Goal: Submit feedback/report problem

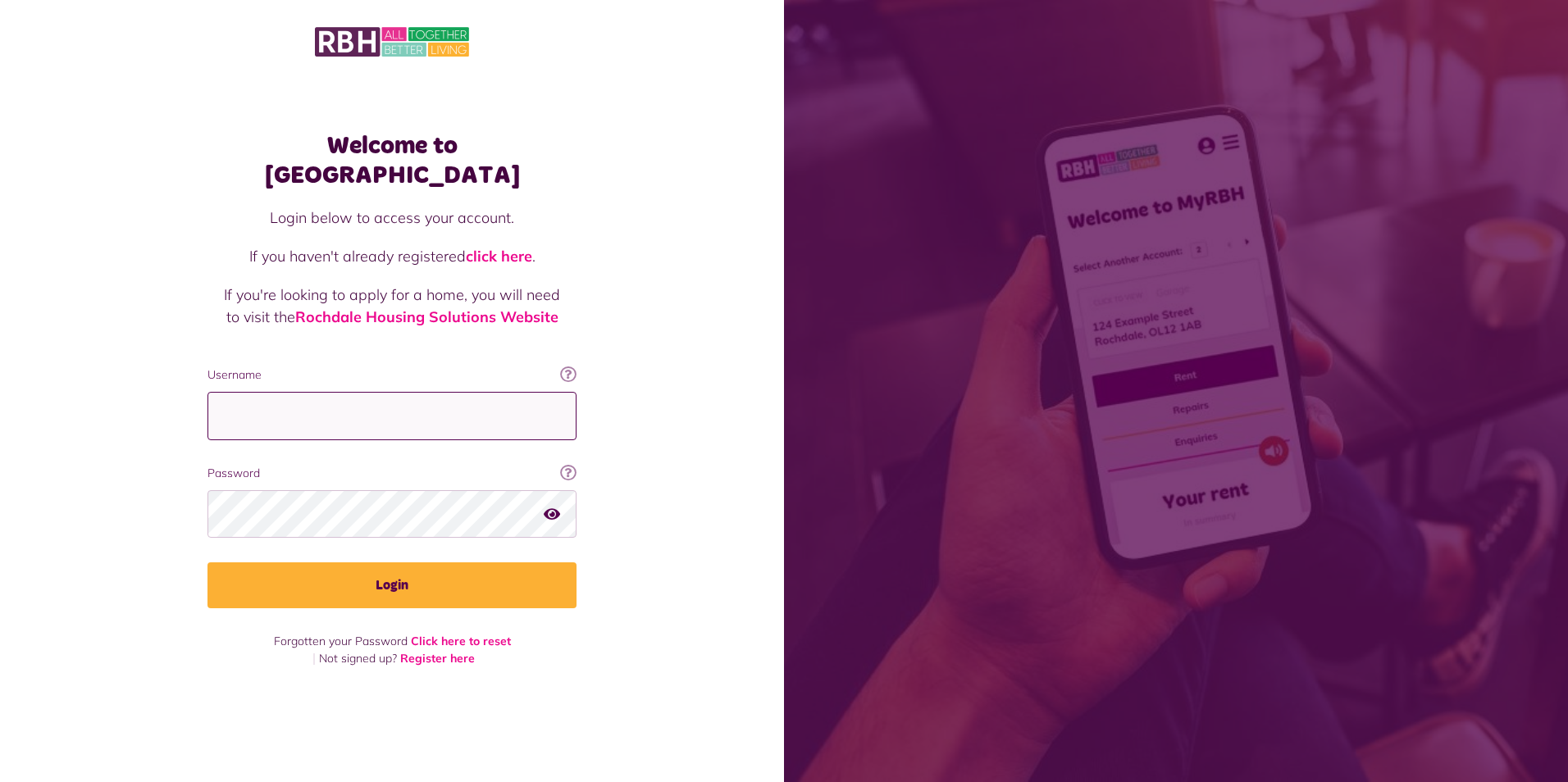
click at [303, 404] on input "Username" at bounding box center [392, 416] width 369 height 48
type input "**********"
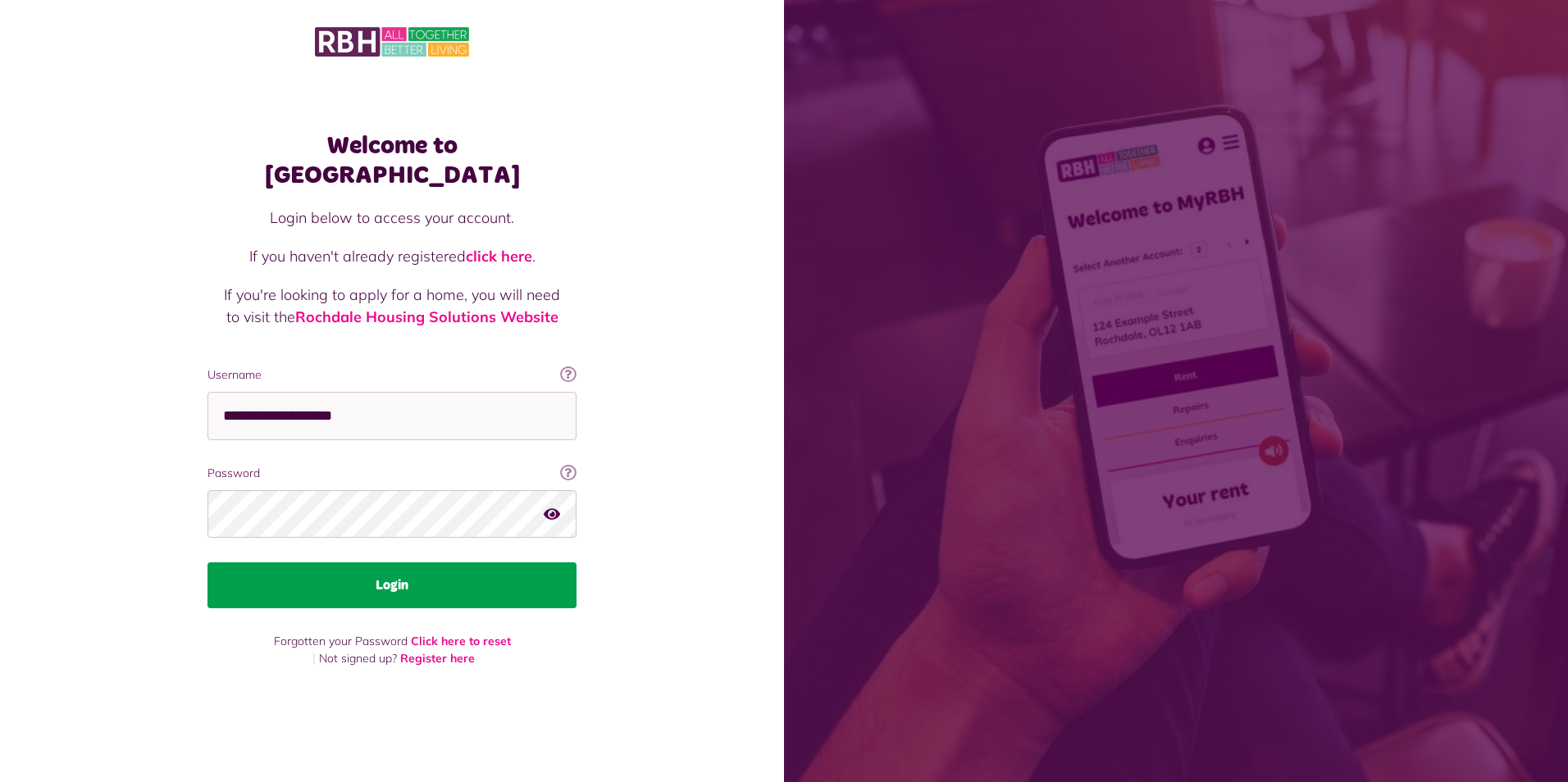
click at [328, 574] on button "Login" at bounding box center [392, 585] width 369 height 46
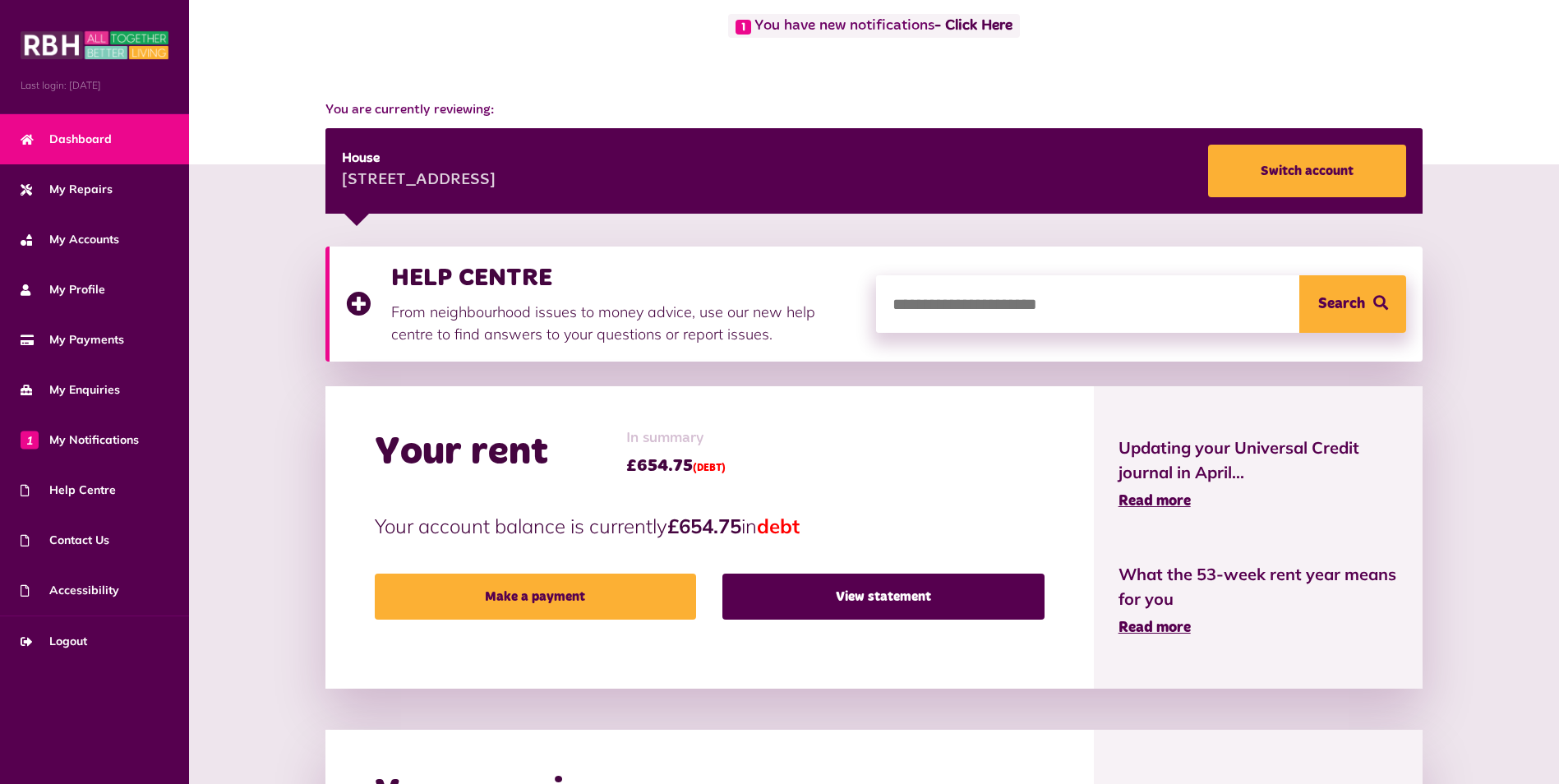
scroll to position [115, 0]
click at [902, 298] on input "search" at bounding box center [1141, 304] width 531 height 58
type input "**********"
click at [1299, 276] on button "Search" at bounding box center [1353, 304] width 107 height 58
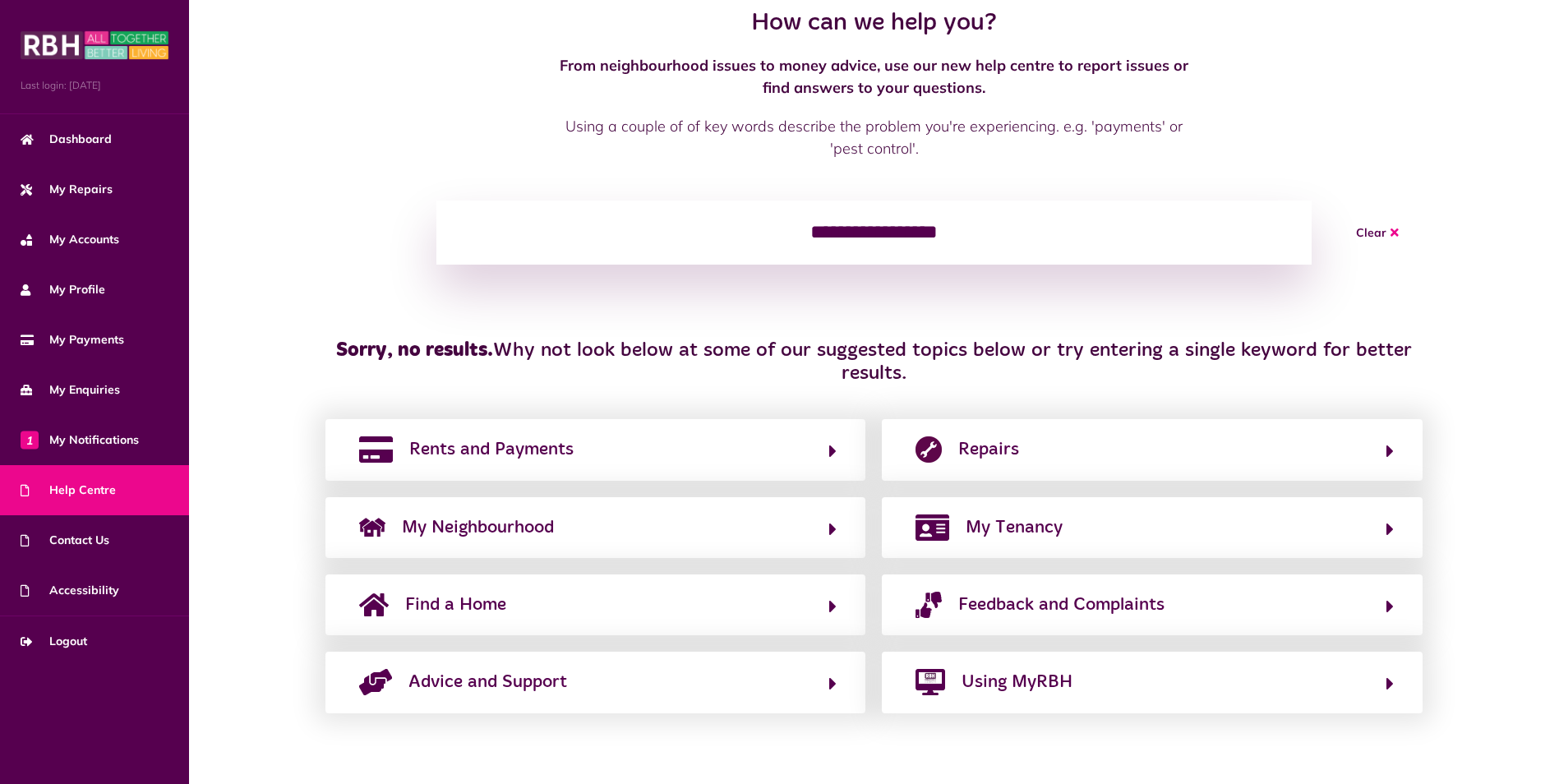
scroll to position [71, 0]
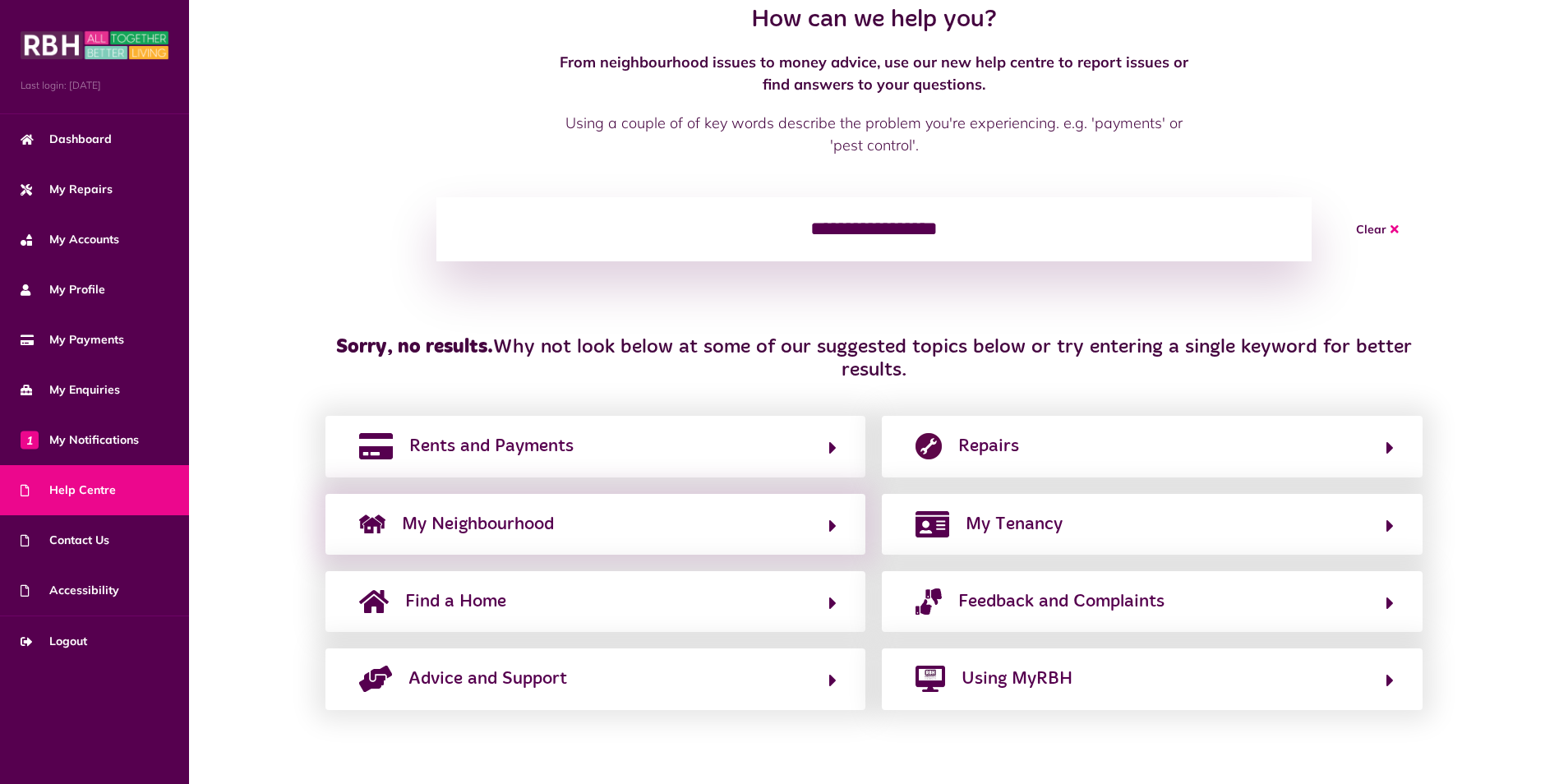
click at [838, 530] on div "My Neighbourhood" at bounding box center [595, 524] width 541 height 61
click at [831, 517] on icon "button" at bounding box center [833, 525] width 8 height 20
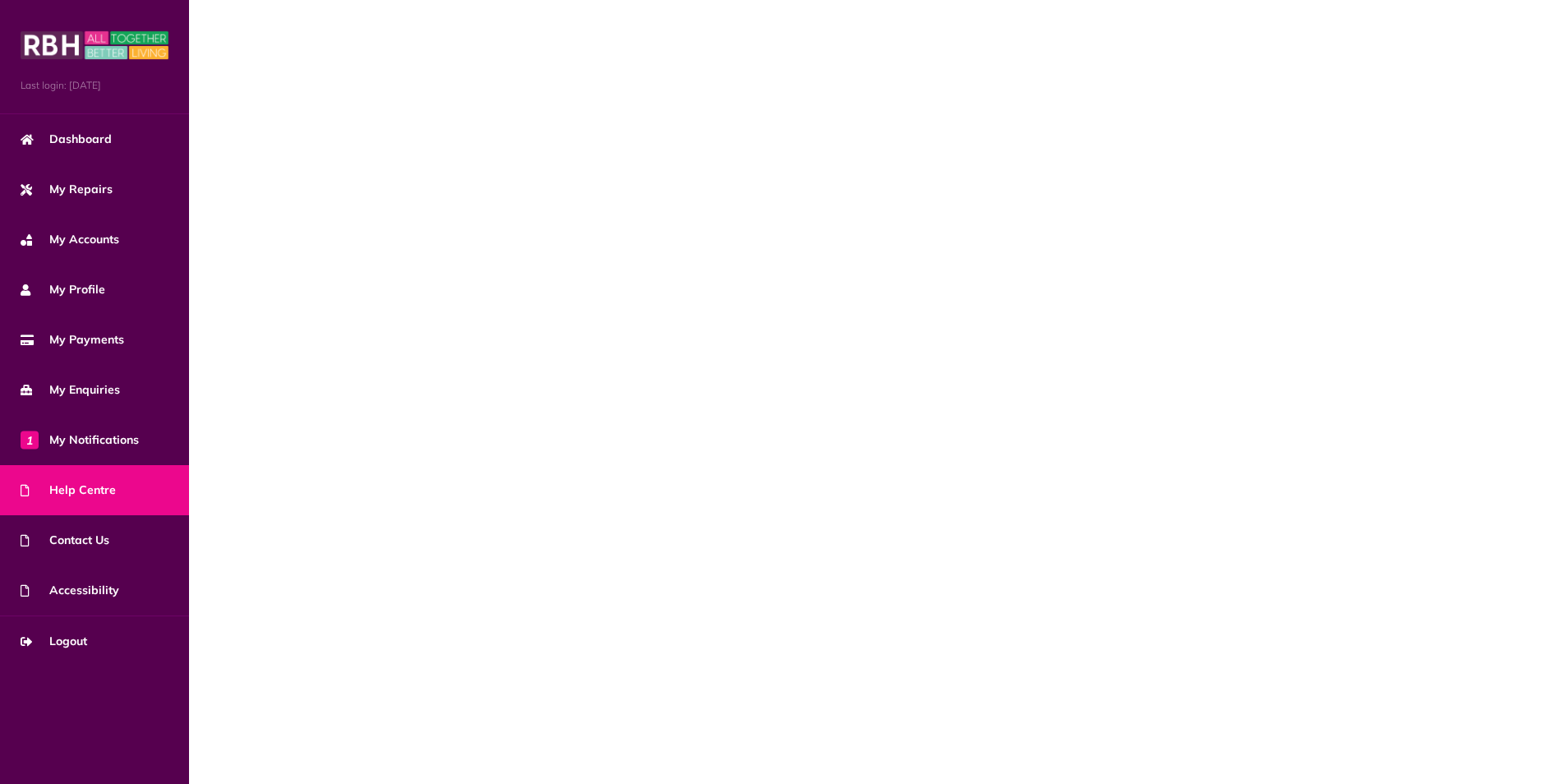
scroll to position [0, 0]
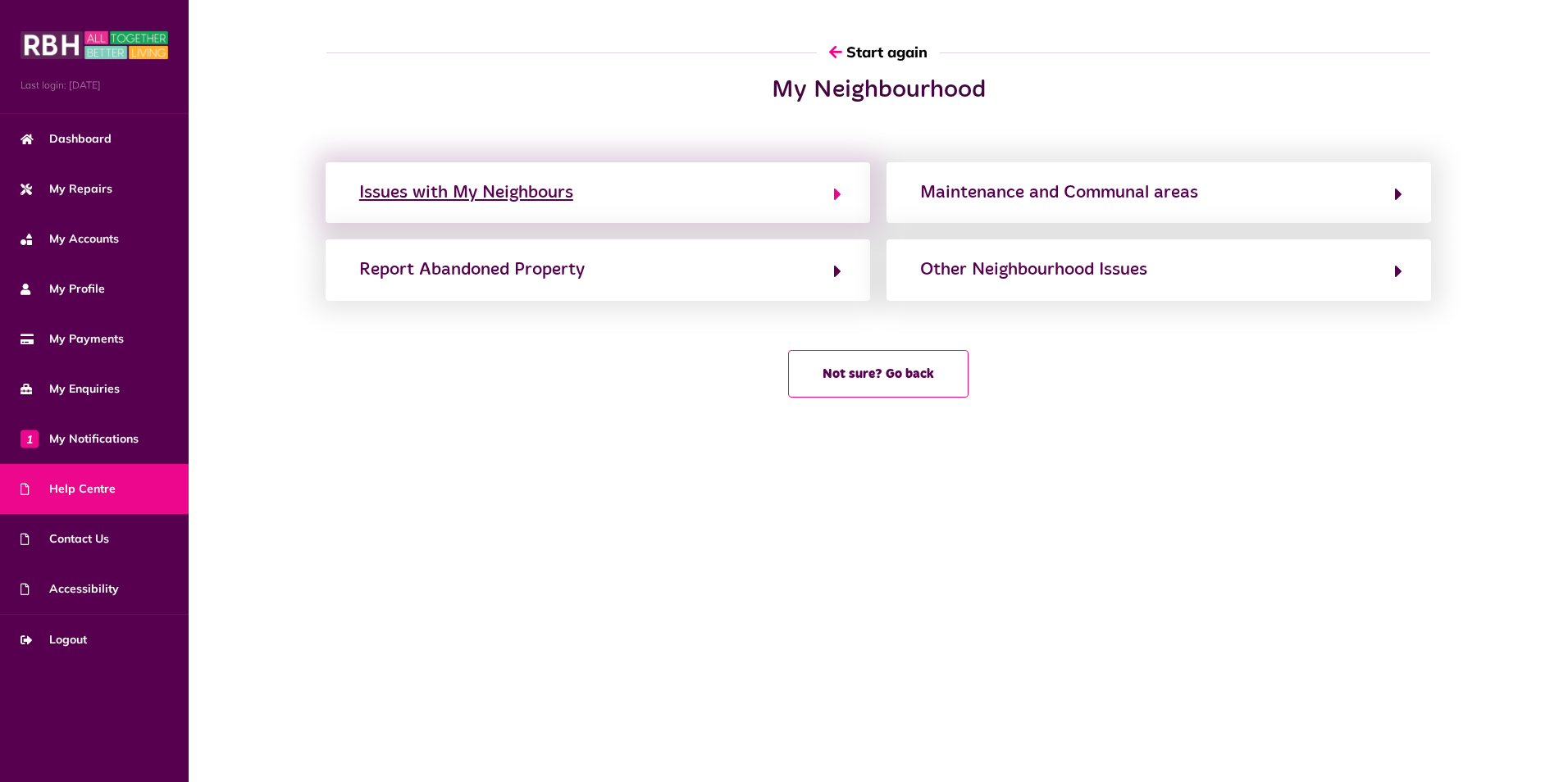
click at [529, 200] on div "Issues with My Neighbours" at bounding box center [466, 193] width 214 height 26
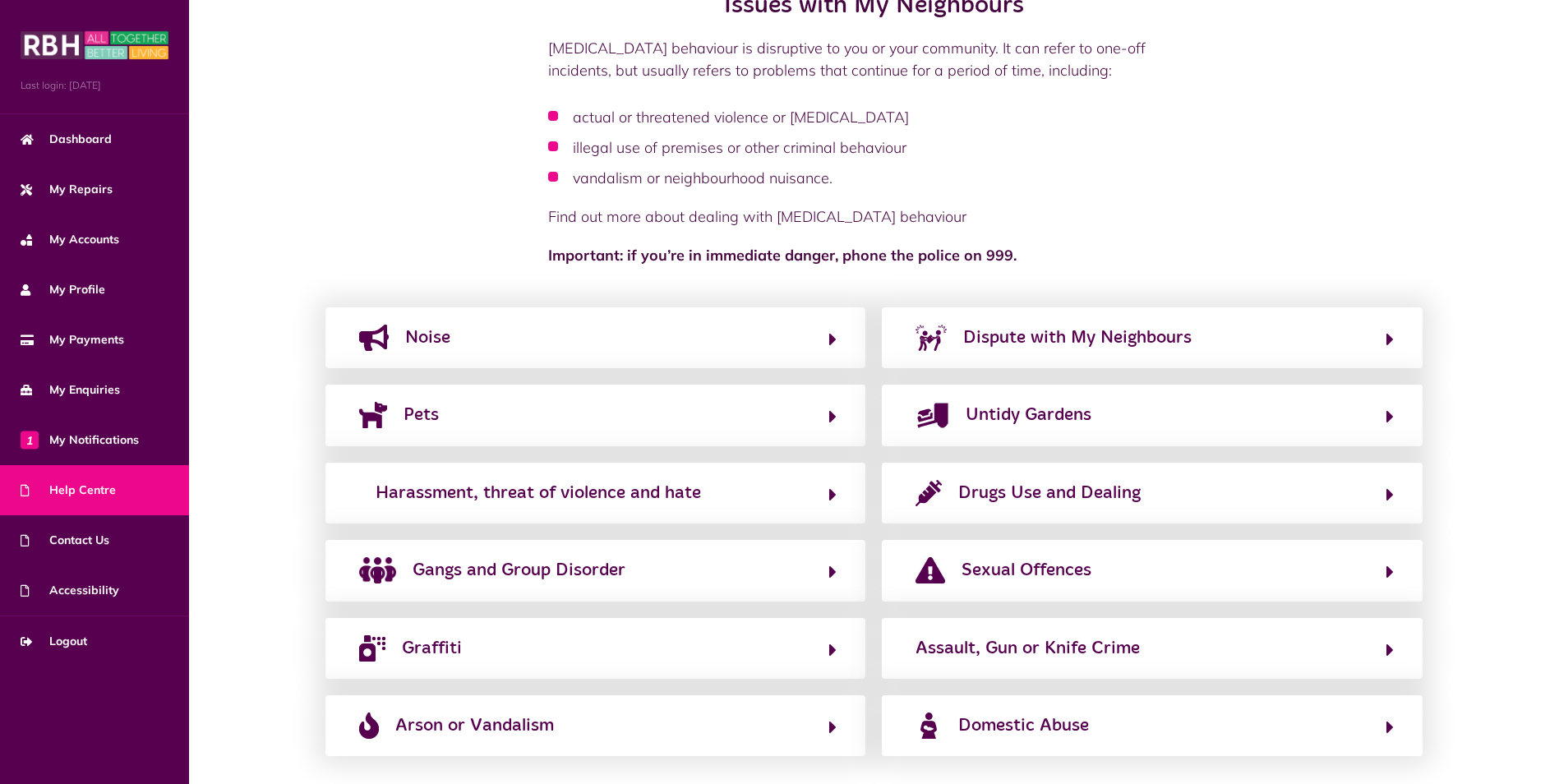
scroll to position [165, 0]
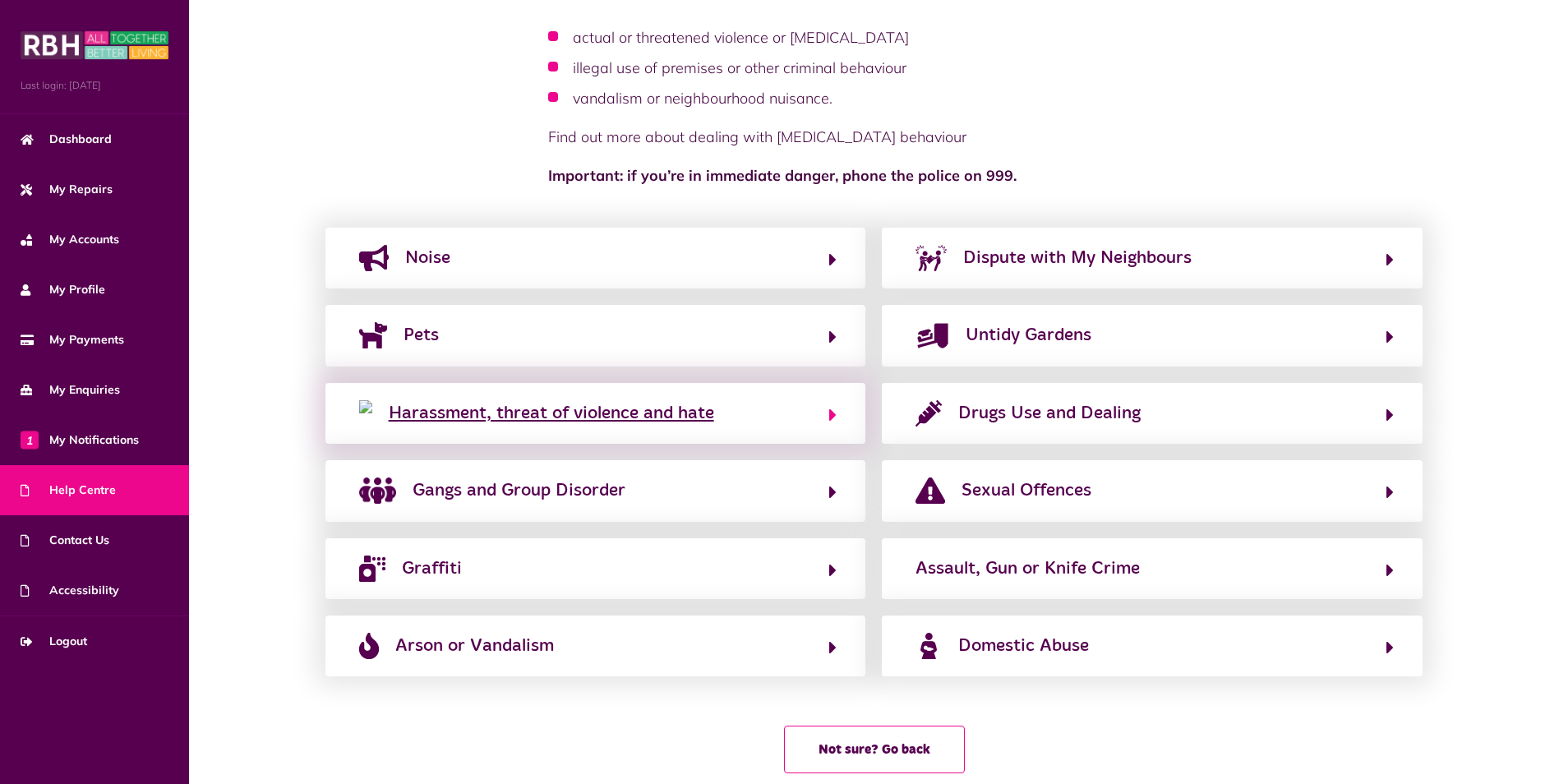
click at [653, 412] on div "Harassment, threat of violence and hate" at bounding box center [551, 413] width 325 height 26
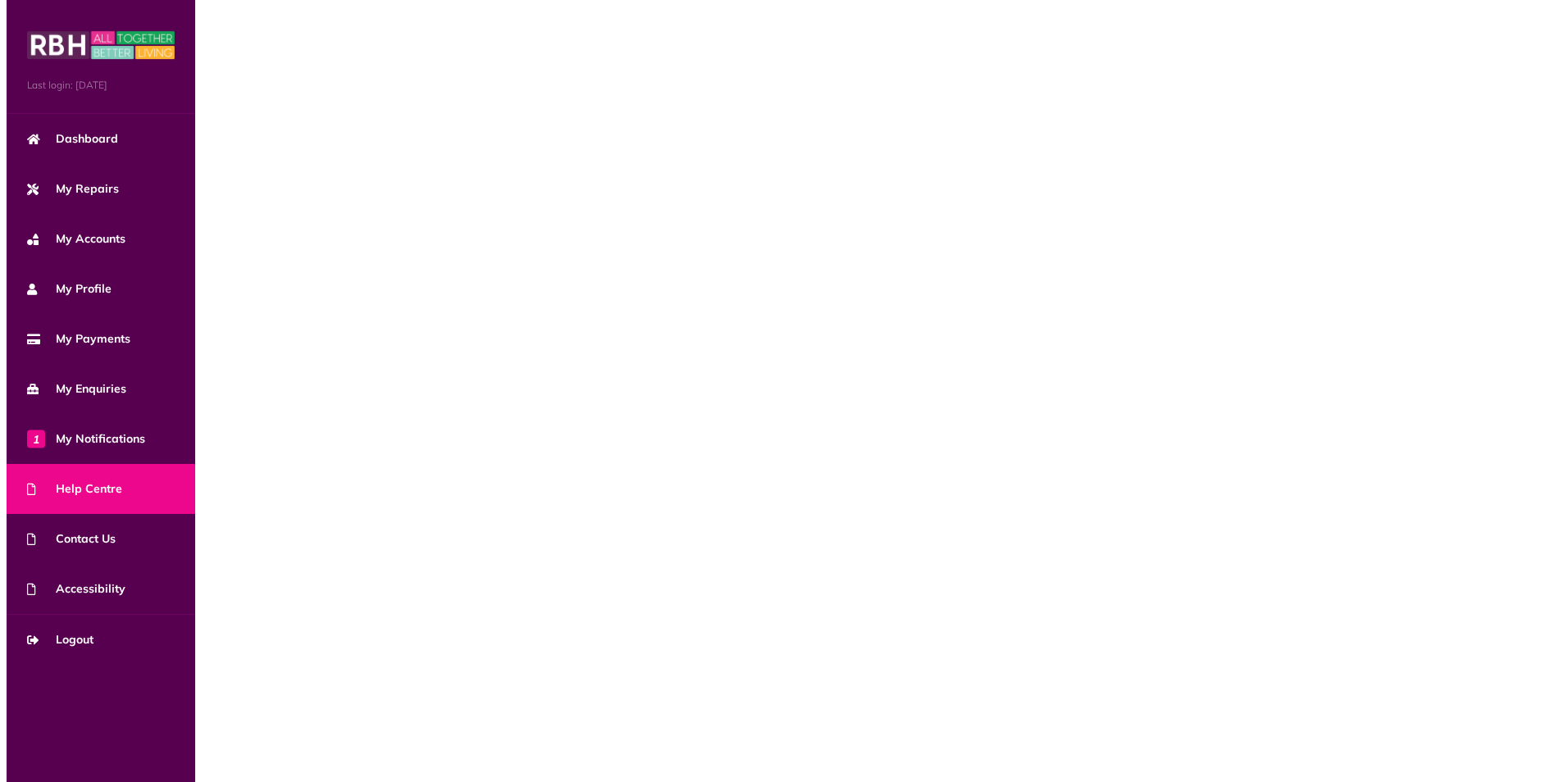
scroll to position [0, 0]
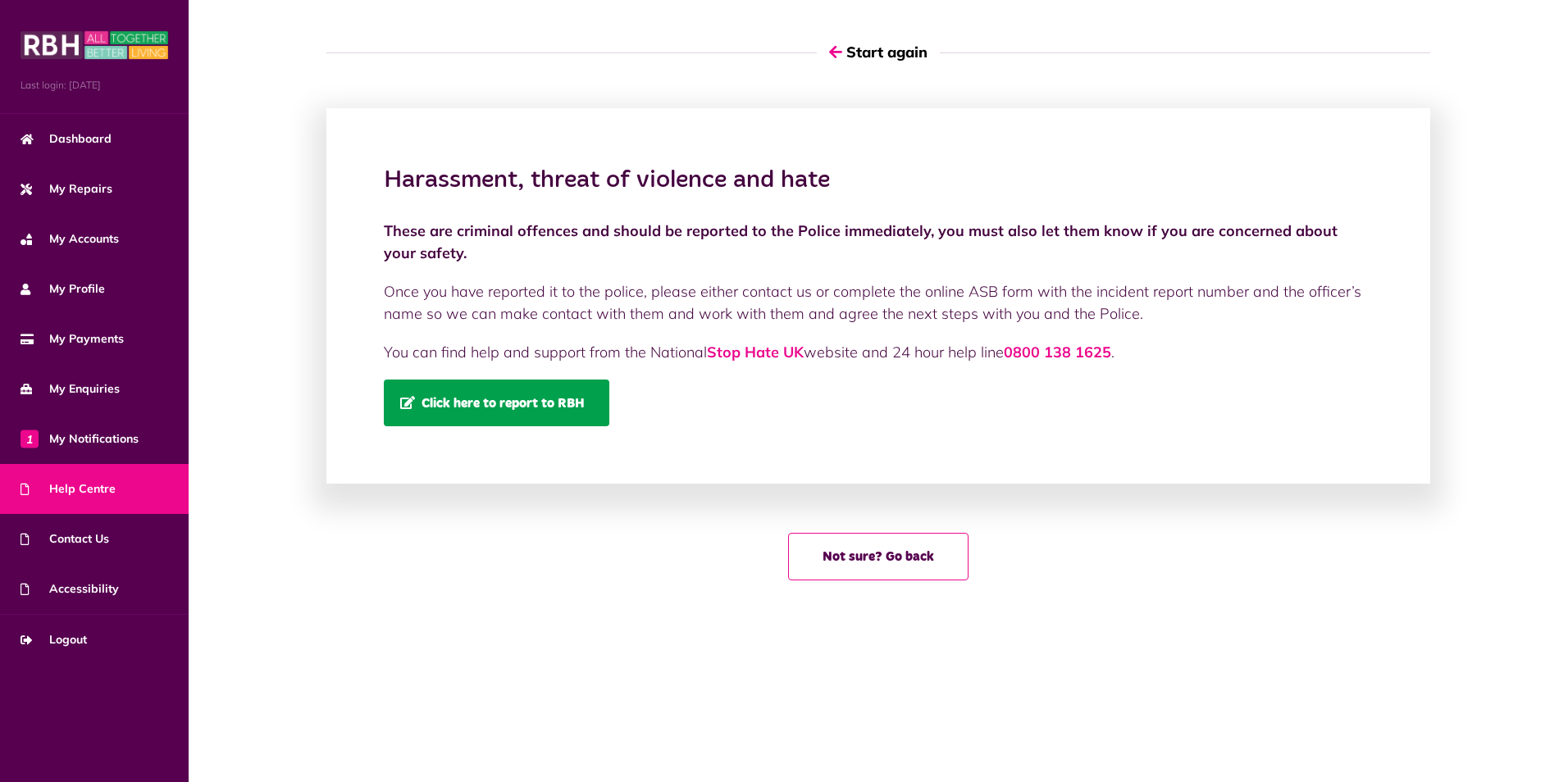
click at [486, 414] on link "Click here to report to RBH" at bounding box center [497, 403] width 225 height 46
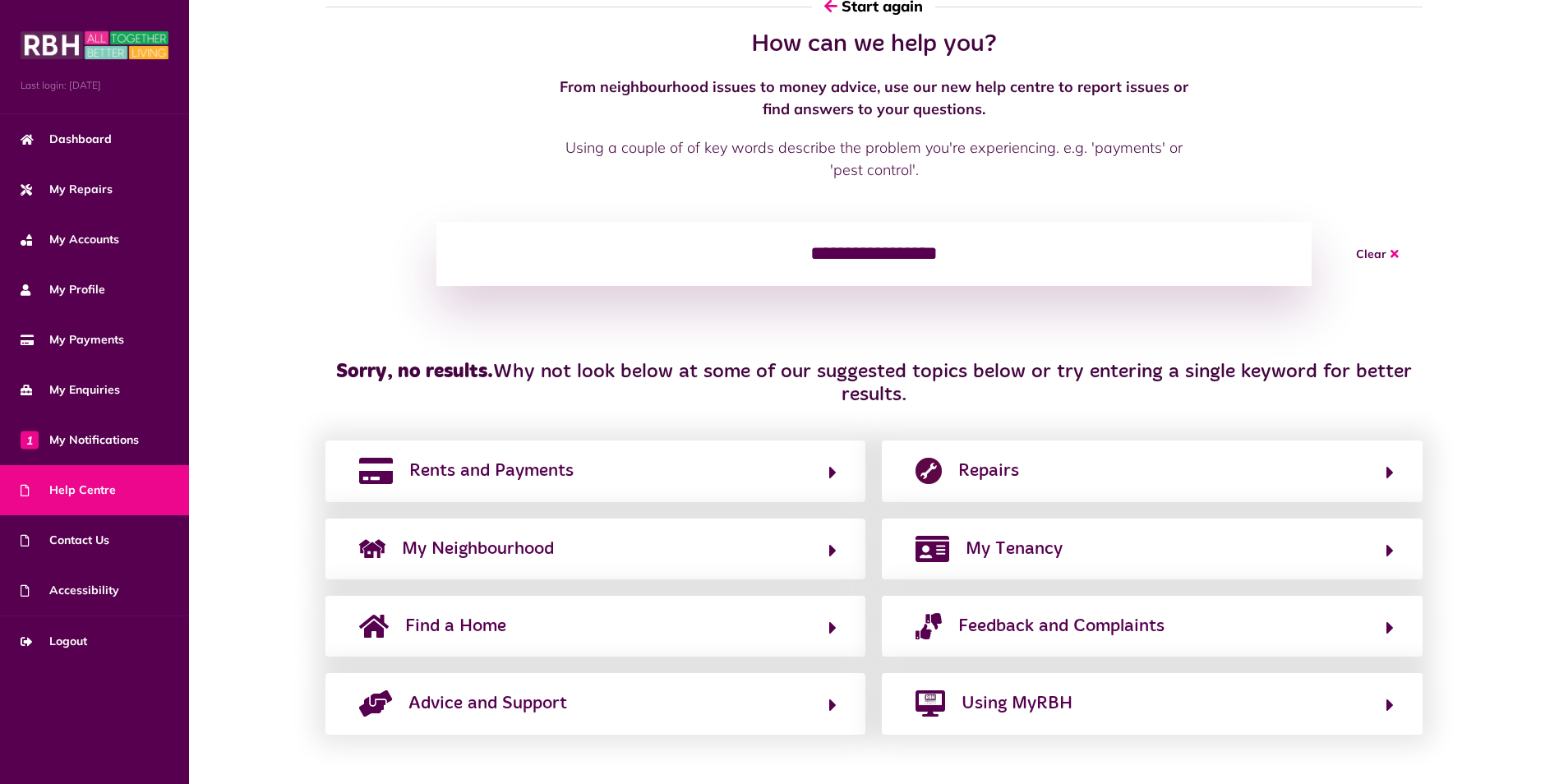
scroll to position [71, 0]
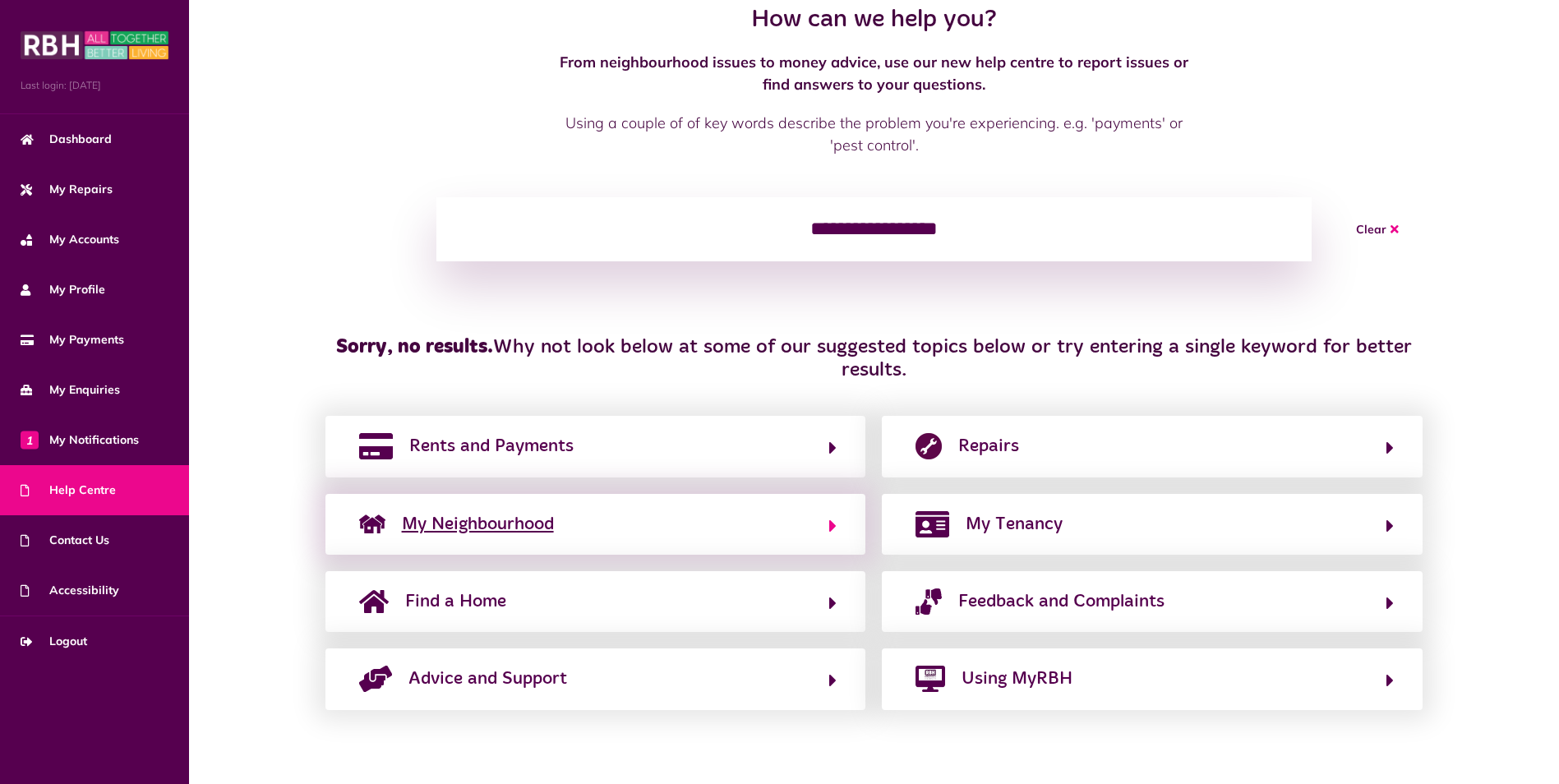
click at [517, 531] on span "My Neighbourhood" at bounding box center [478, 524] width 152 height 26
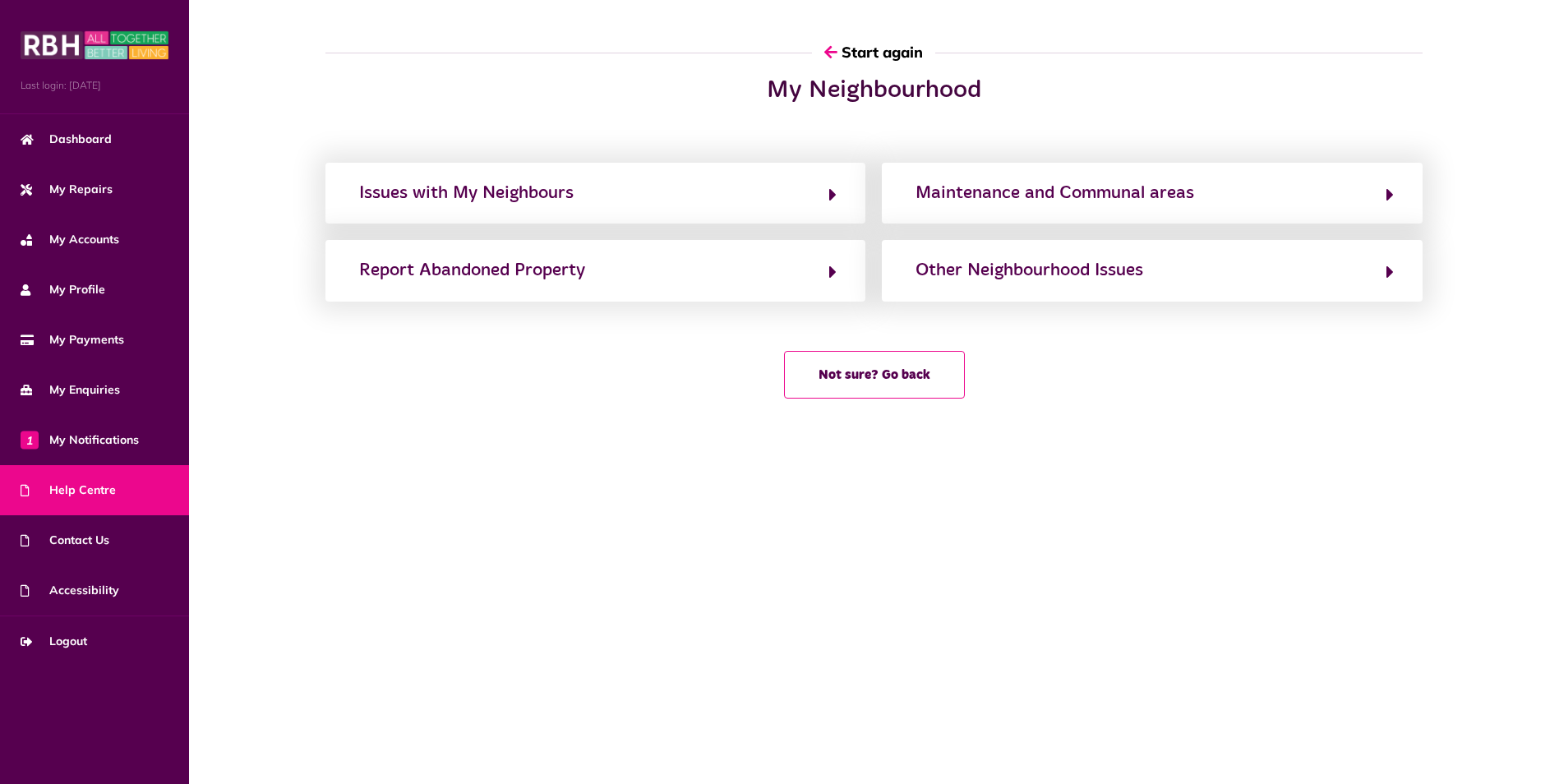
scroll to position [0, 0]
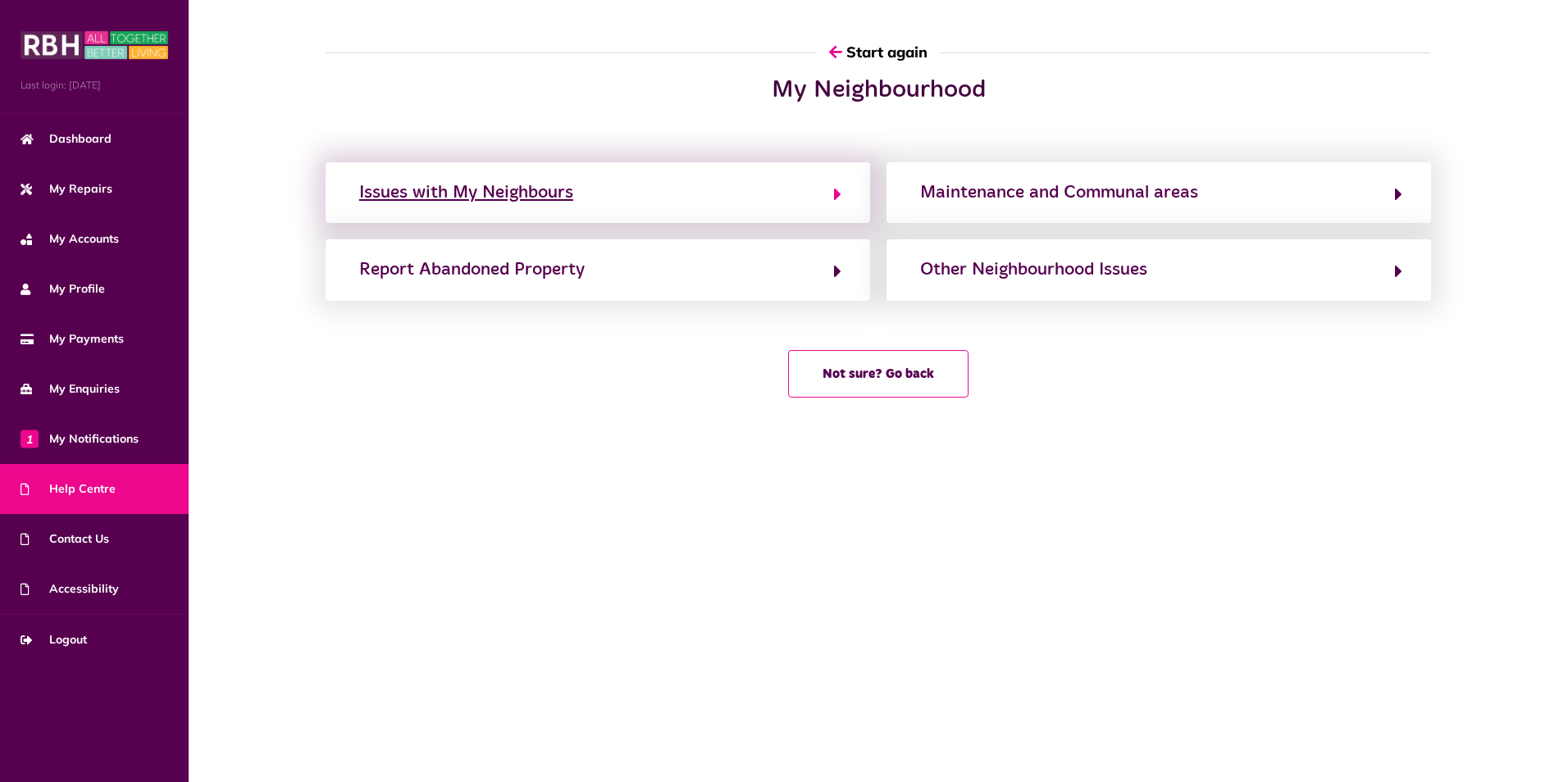
click at [511, 194] on div "Issues with My Neighbours" at bounding box center [466, 193] width 214 height 26
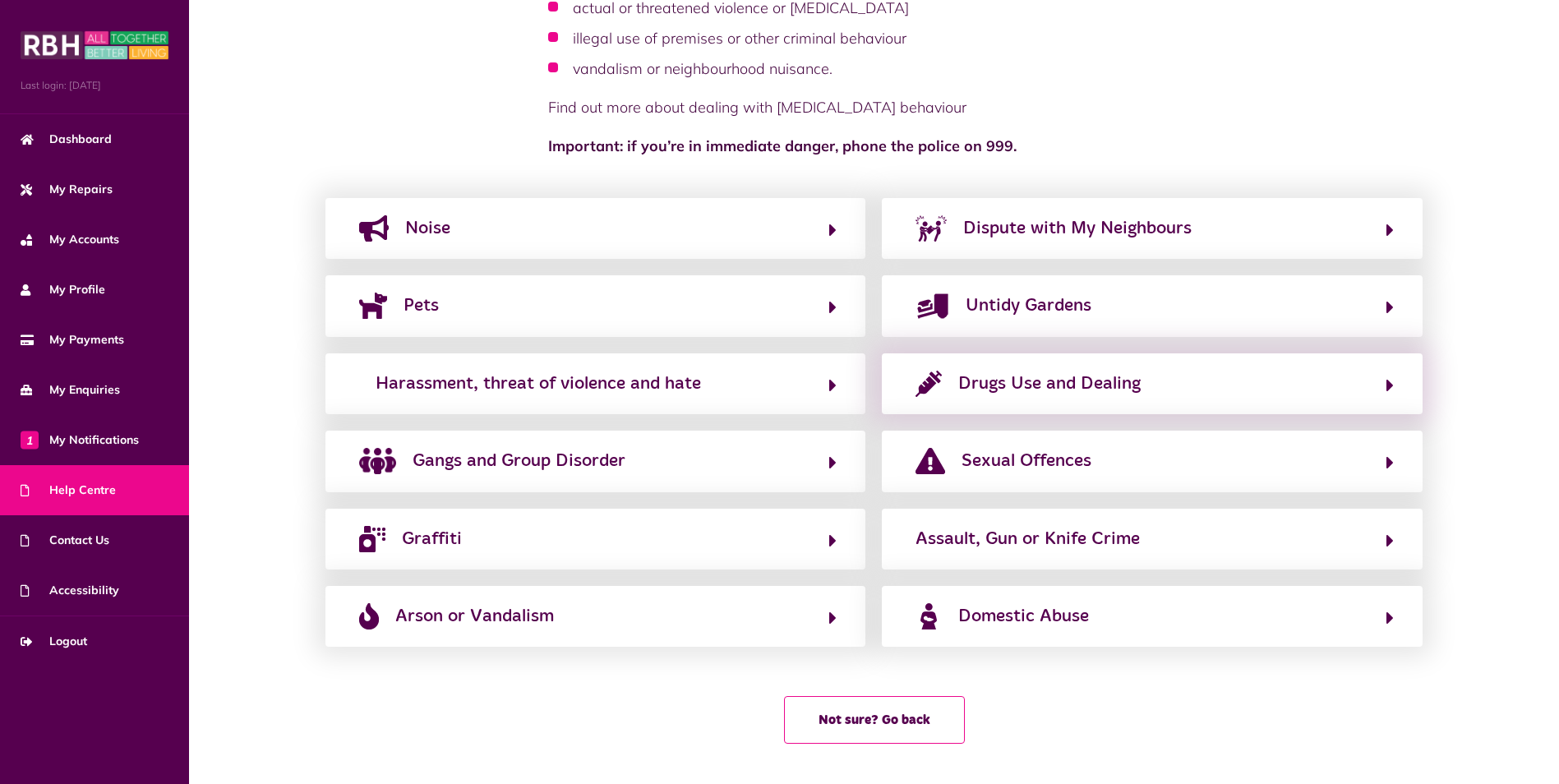
scroll to position [203, 0]
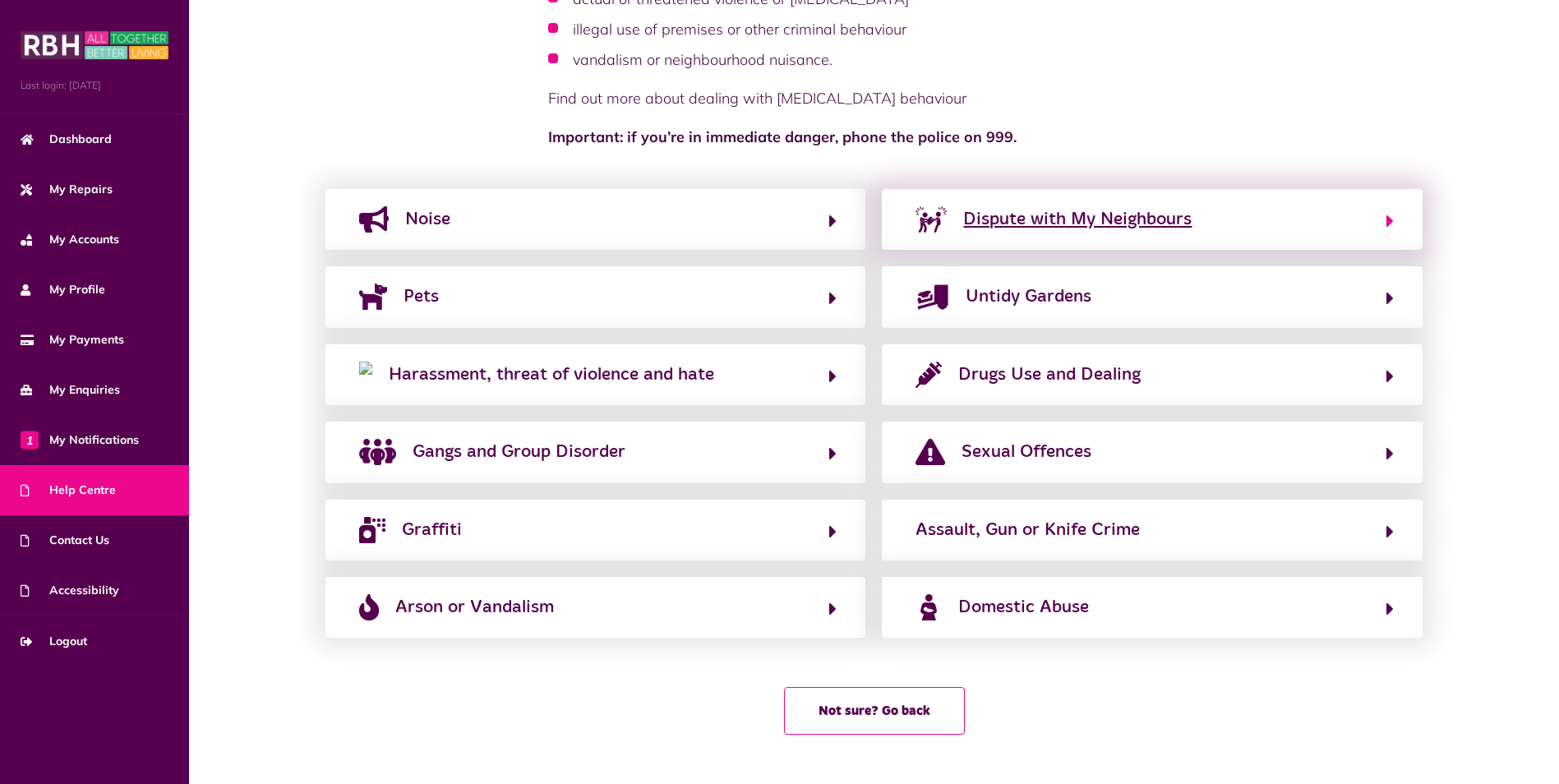
click at [1096, 226] on div "Dispute with My Neighbours" at bounding box center [1078, 219] width 229 height 26
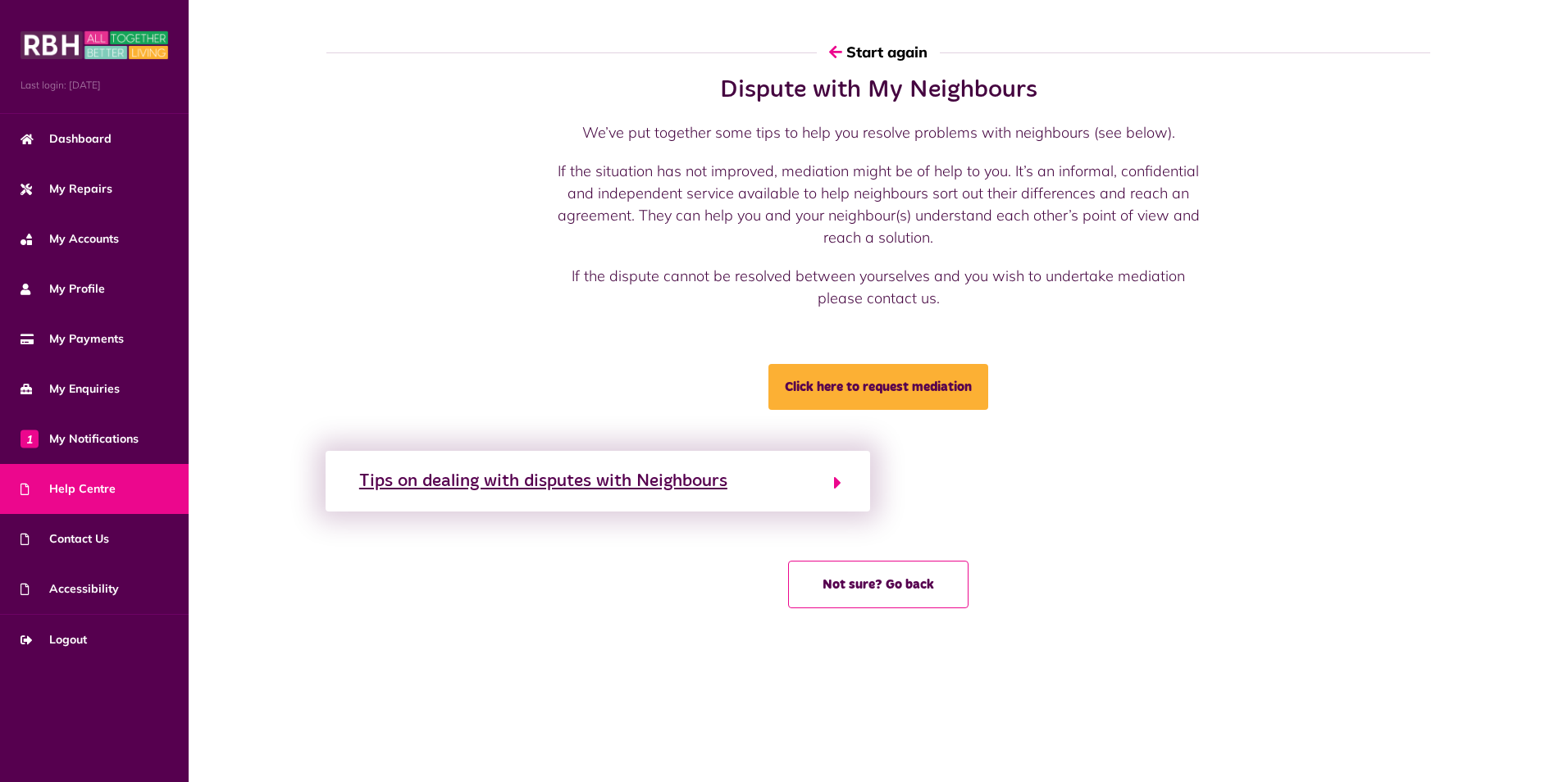
click at [564, 476] on div "Tips on dealing with disputes with Neighbours" at bounding box center [543, 481] width 368 height 26
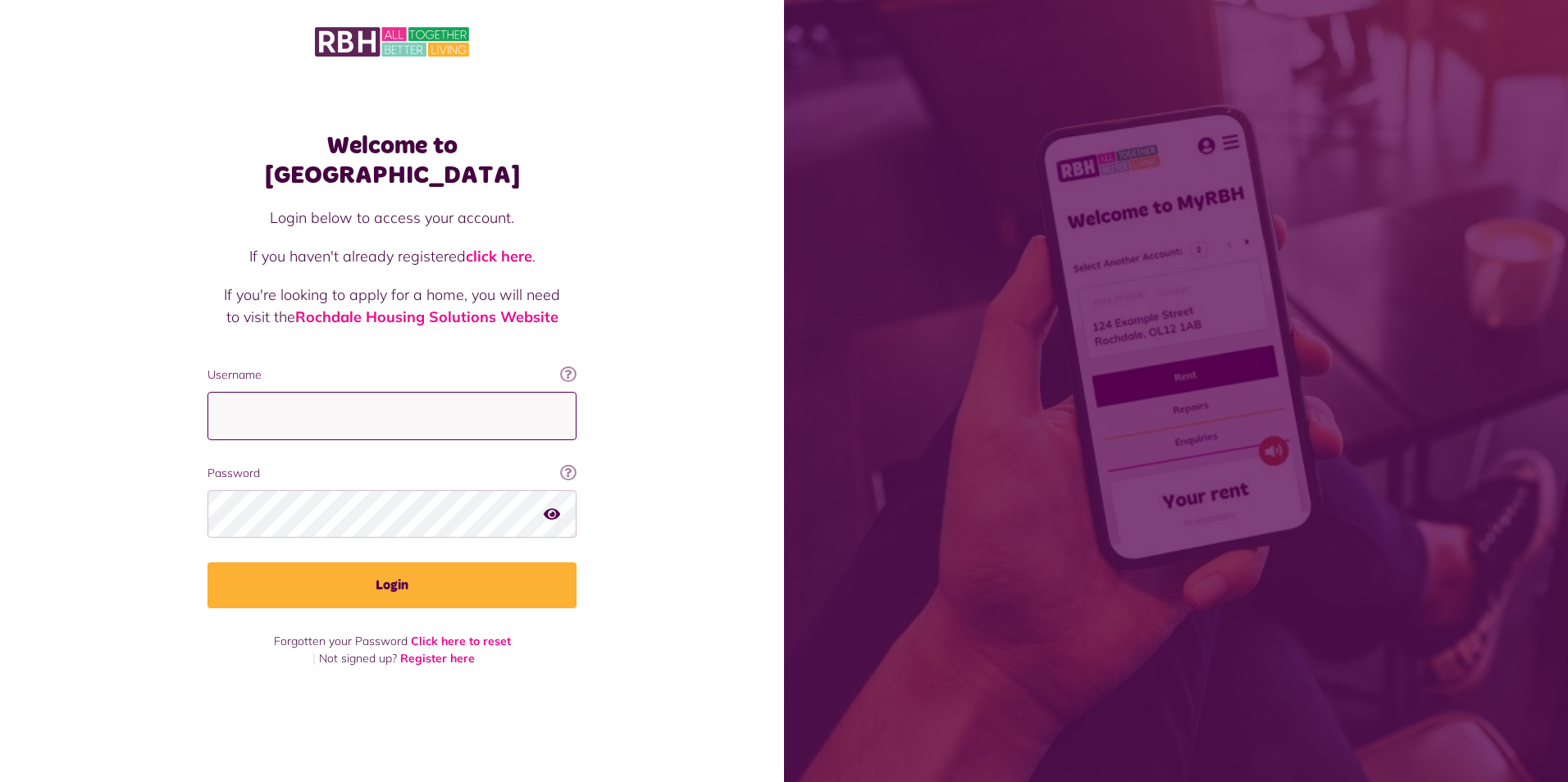
click at [380, 396] on input "Username" at bounding box center [392, 416] width 369 height 48
